Goal: Task Accomplishment & Management: Use online tool/utility

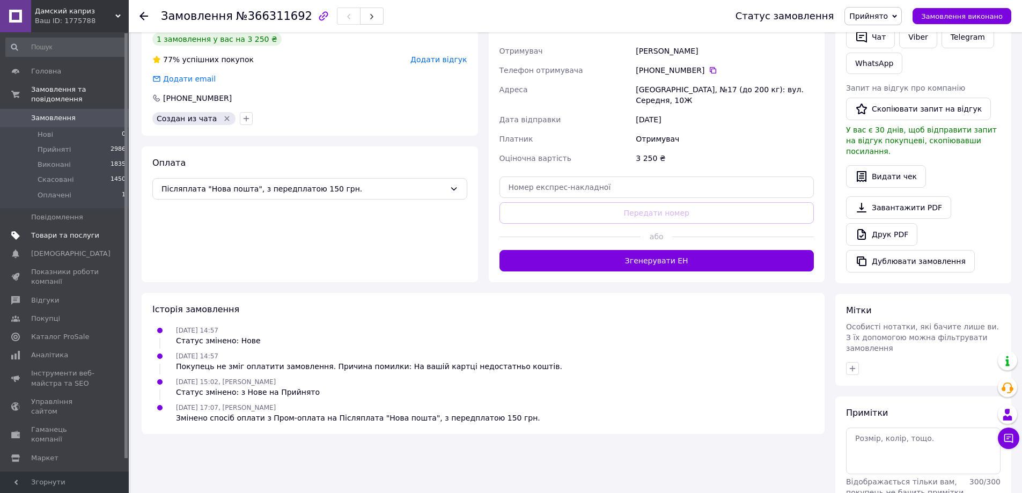
scroll to position [212, 0]
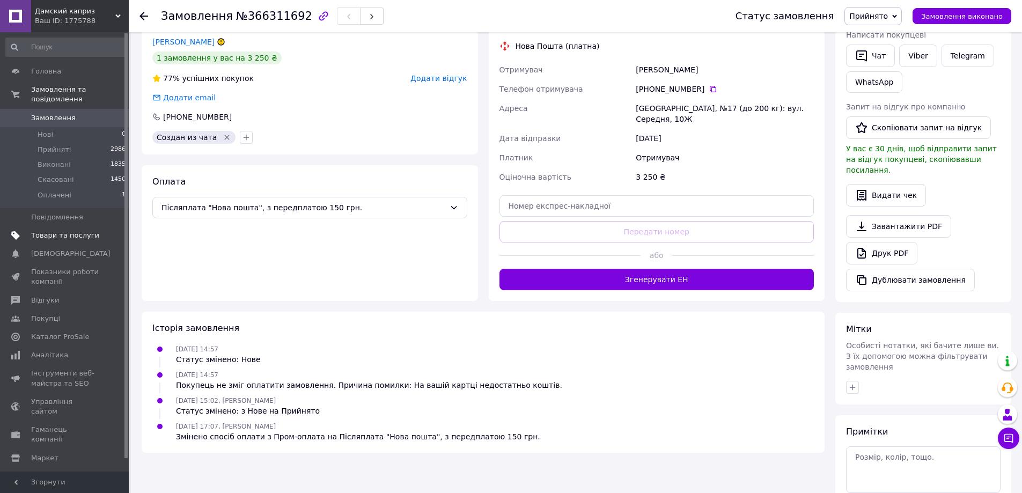
click at [83, 231] on span "Товари та послуги" at bounding box center [65, 236] width 68 height 10
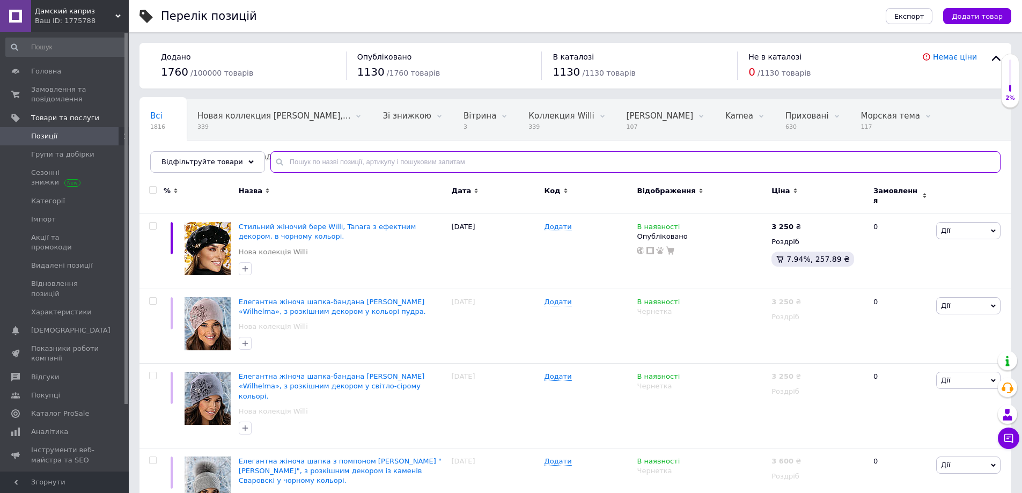
click at [312, 161] on input "text" at bounding box center [635, 161] width 730 height 21
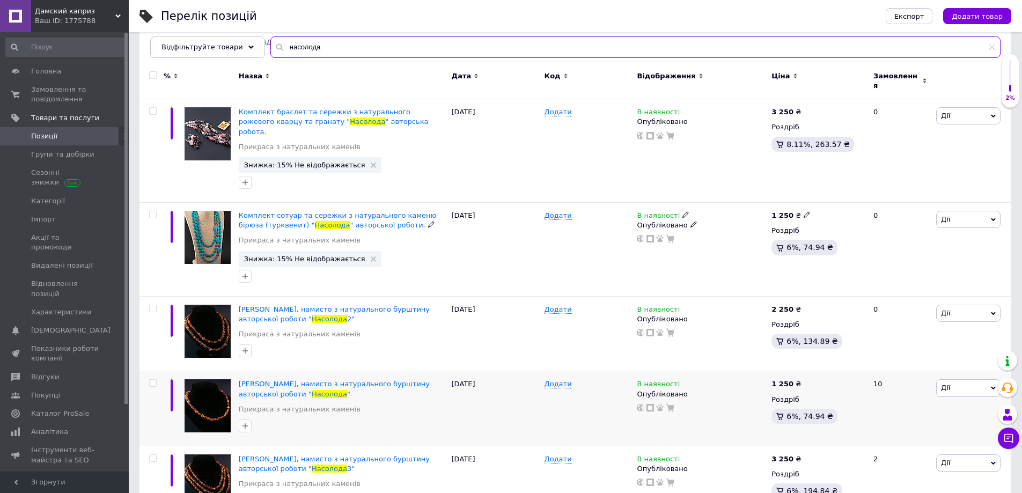
scroll to position [137, 0]
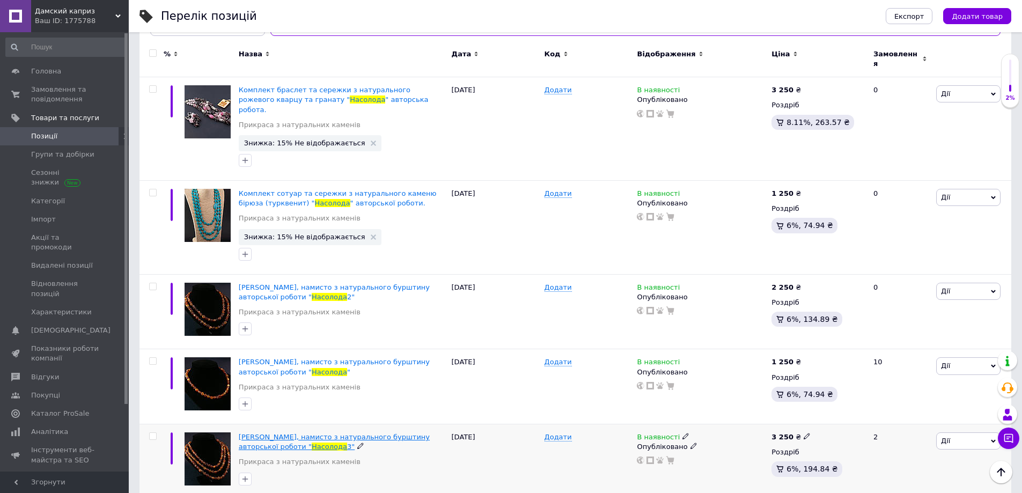
type input "насолода"
